Goal: Task Accomplishment & Management: Manage account settings

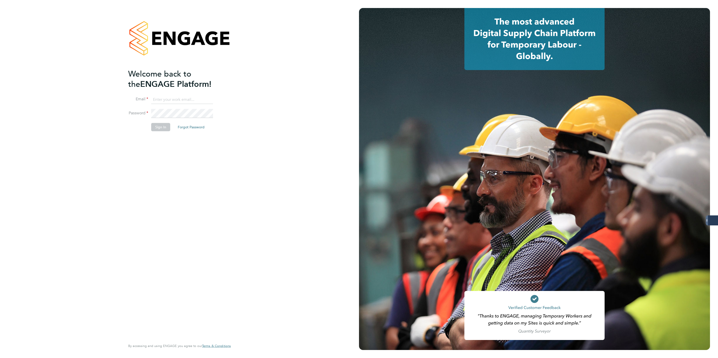
type input "Lewis.hodson@servicecare.org.uk"
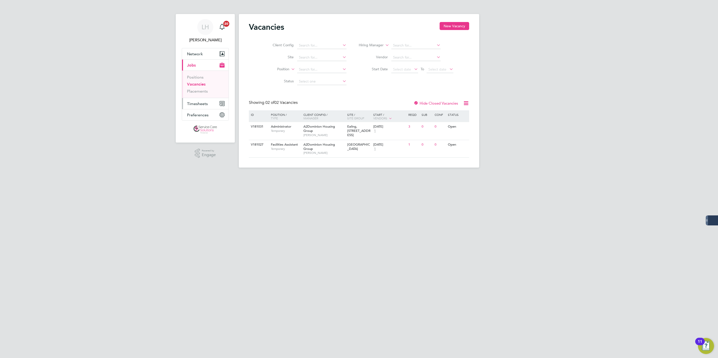
click at [198, 105] on span "Timesheets" at bounding box center [197, 103] width 21 height 5
click at [204, 89] on link "Timesheets" at bounding box center [197, 88] width 21 height 5
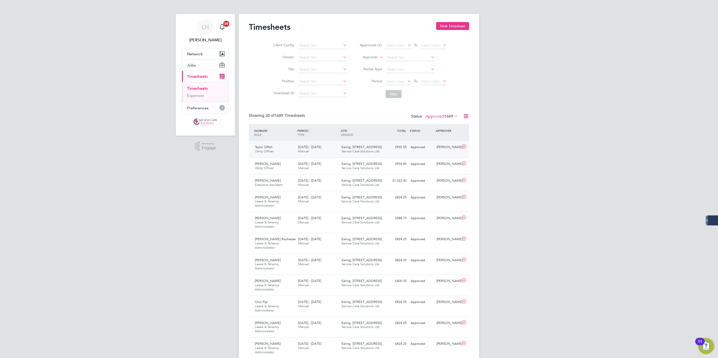
click at [382, 152] on div "Ealing, [STREET_ADDRESS]… Service Care Solutions Ltd" at bounding box center [360, 149] width 43 height 13
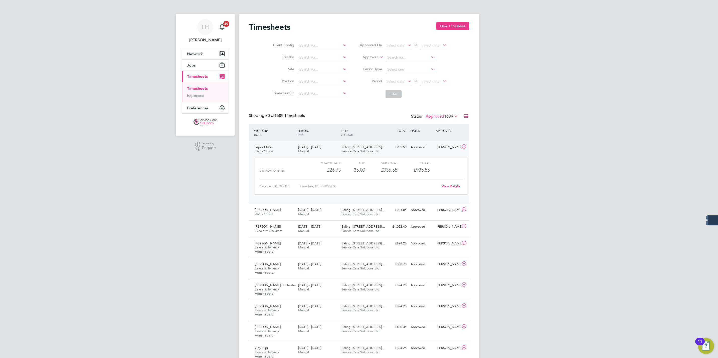
click at [432, 116] on label "Approved 1689" at bounding box center [441, 116] width 33 height 5
click at [432, 140] on li "Submitted" at bounding box center [434, 139] width 23 height 7
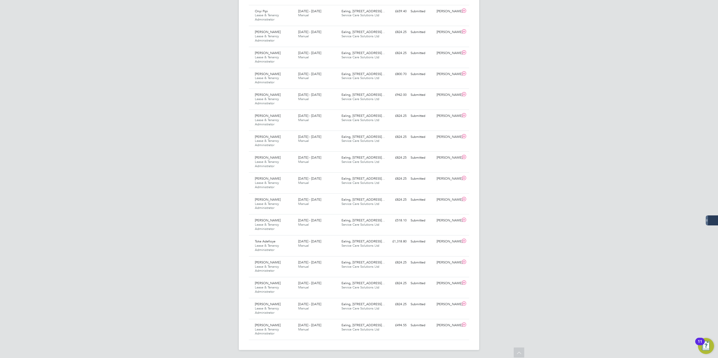
scroll to position [3, 3]
